Goal: Task Accomplishment & Management: Use online tool/utility

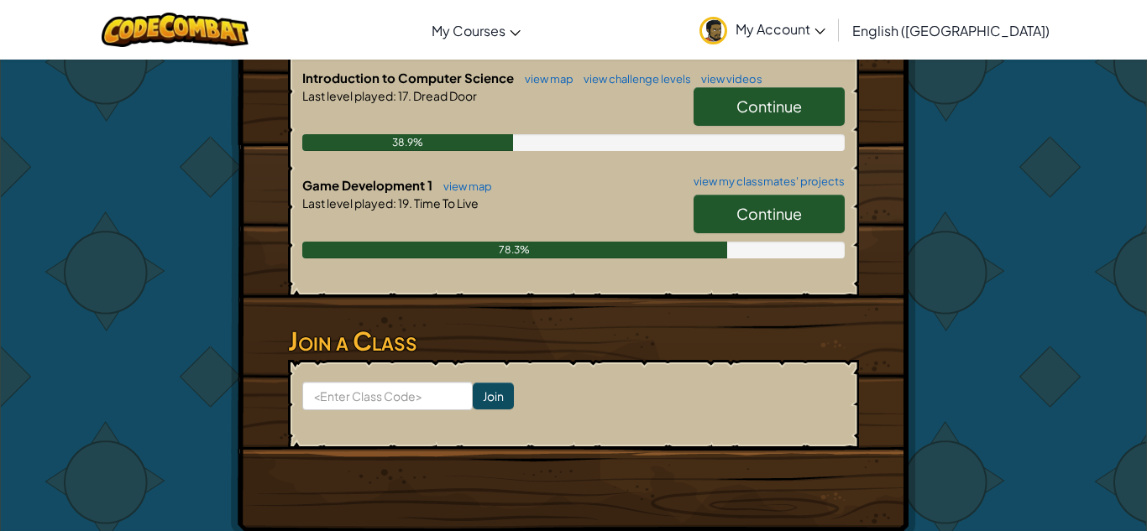
scroll to position [521, 0]
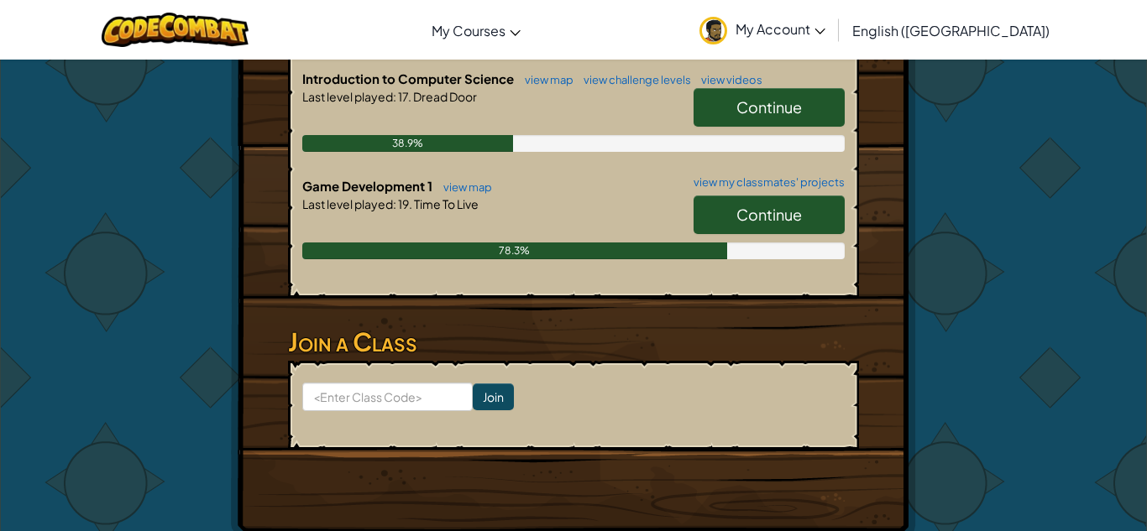
click at [817, 196] on link "Continue" at bounding box center [768, 215] width 151 height 39
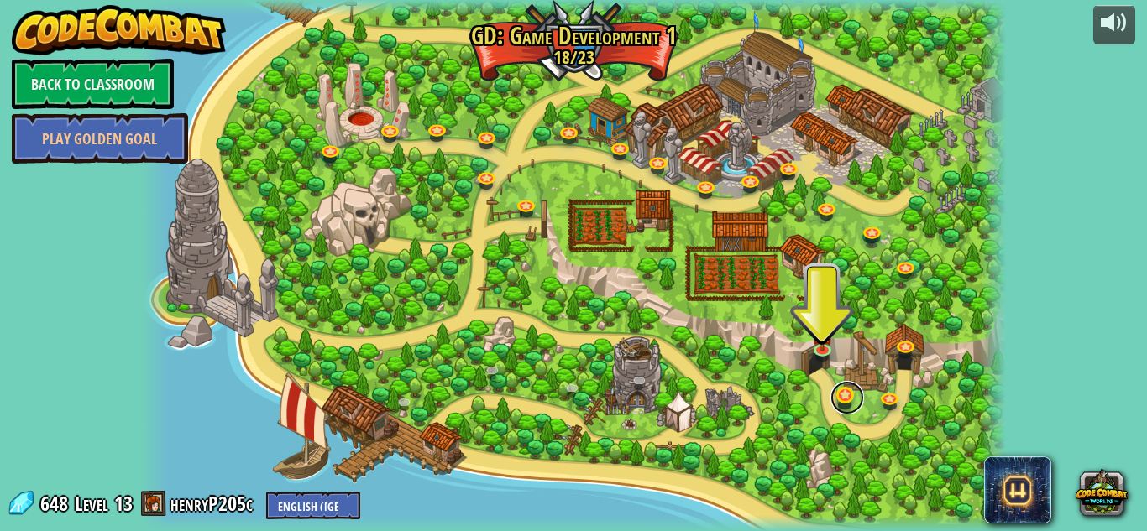
click at [840, 390] on link at bounding box center [847, 398] width 34 height 34
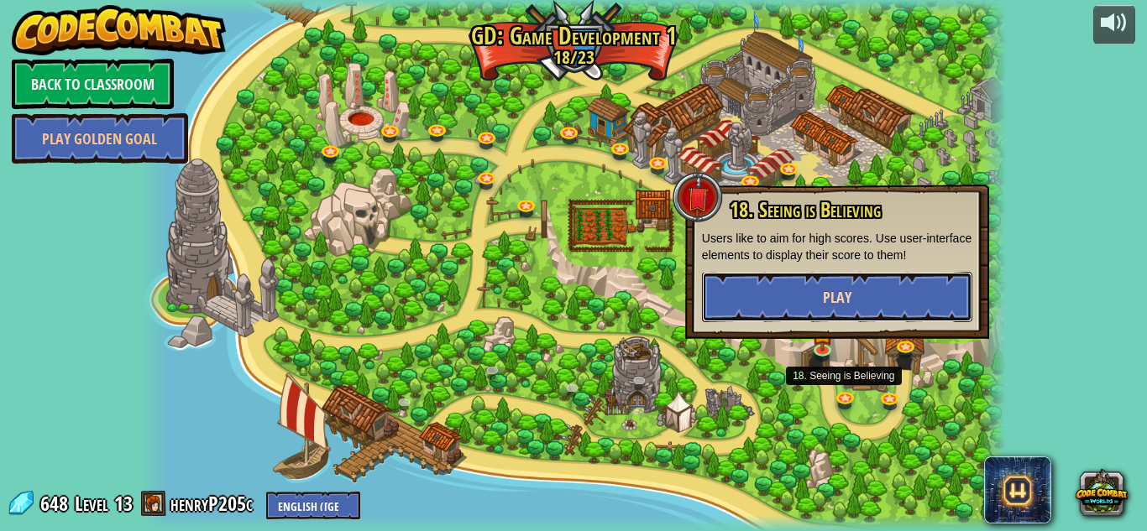
click at [882, 304] on button "Play" at bounding box center [837, 297] width 270 height 50
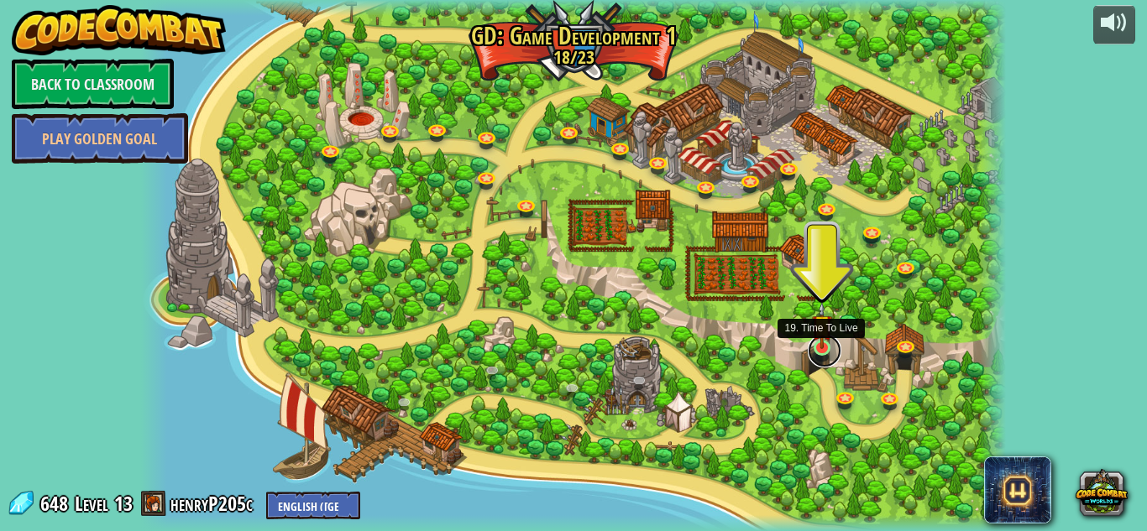
click at [816, 350] on link at bounding box center [825, 351] width 34 height 34
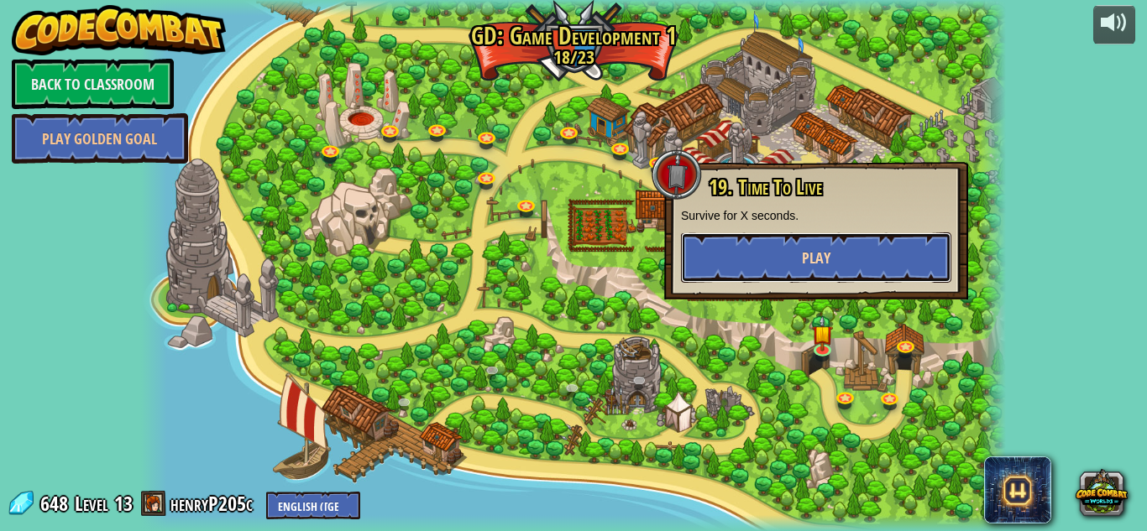
click at [785, 275] on button "Play" at bounding box center [816, 258] width 270 height 50
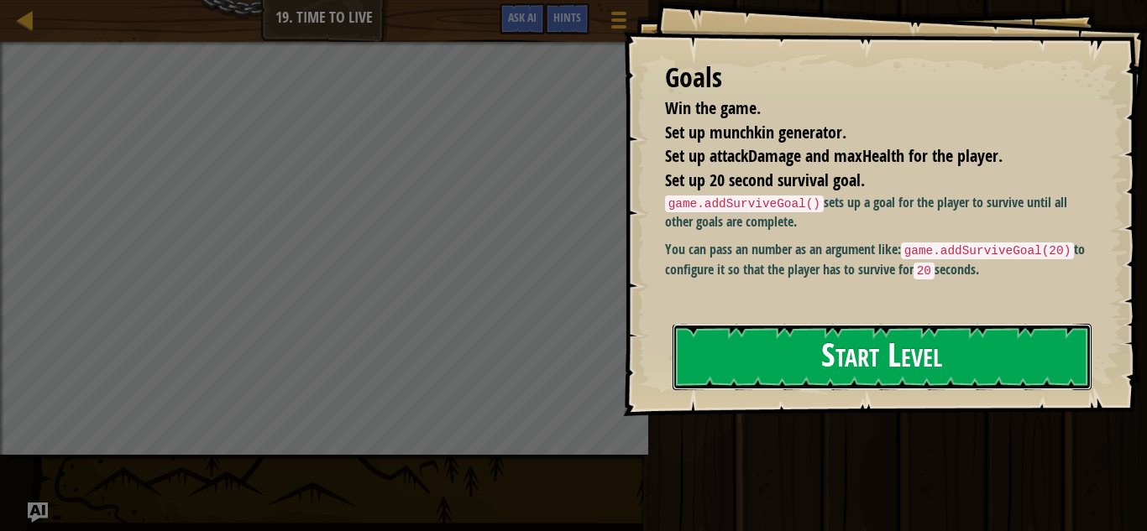
click at [769, 353] on button "Start Level" at bounding box center [881, 357] width 419 height 66
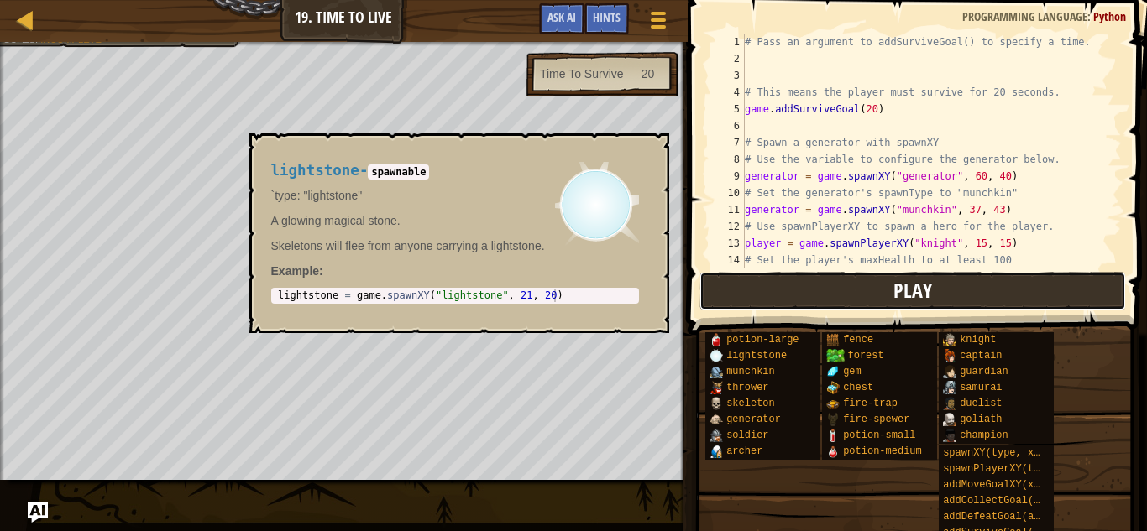
click at [1062, 292] on button "Play" at bounding box center [912, 291] width 426 height 39
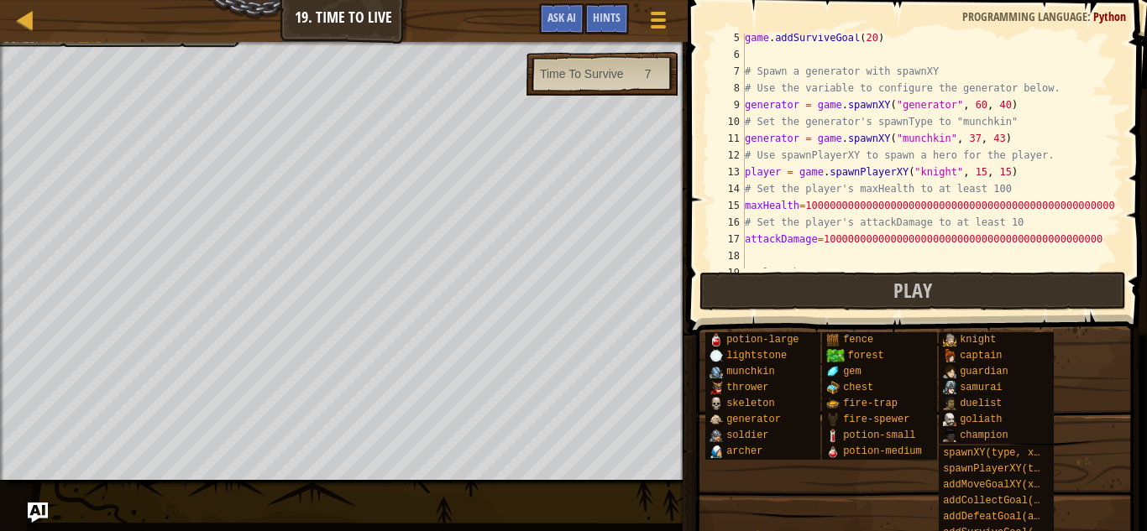
scroll to position [101, 0]
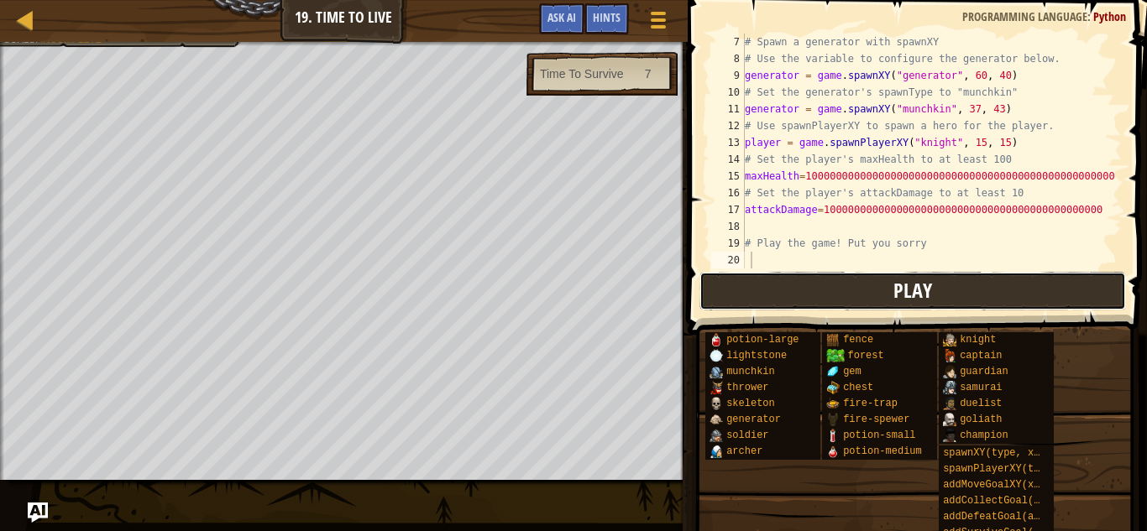
click at [723, 295] on button "Play" at bounding box center [912, 291] width 426 height 39
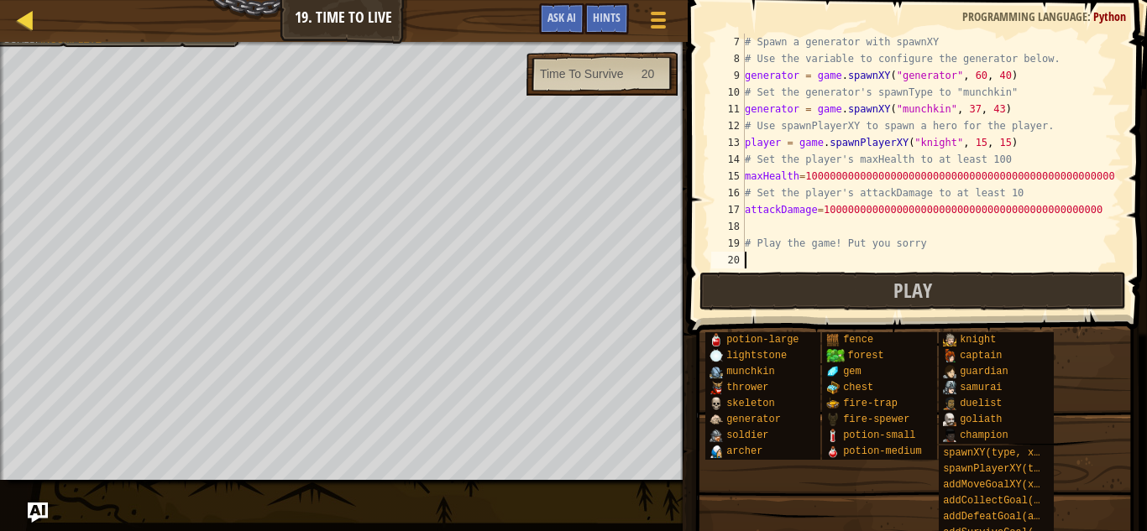
click at [39, 40] on div "Map" at bounding box center [38, 21] width 8 height 42
